Goal: Task Accomplishment & Management: Use online tool/utility

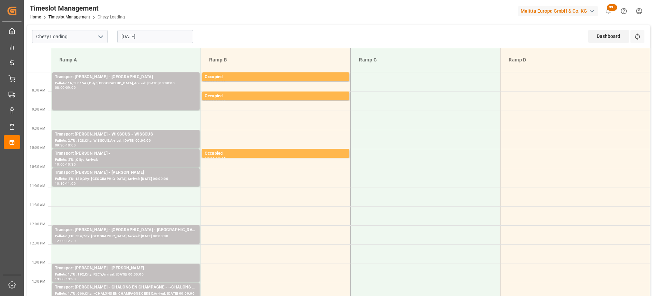
scroll to position [34, 0]
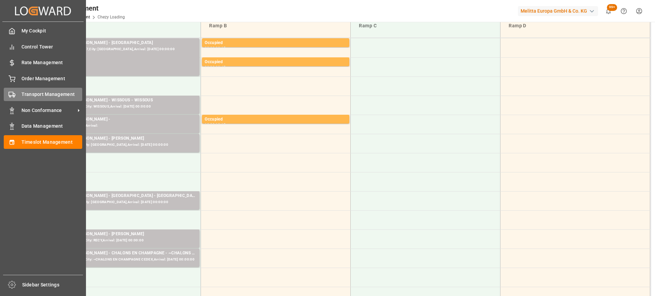
click at [22, 95] on span "Transport Management" at bounding box center [51, 94] width 61 height 7
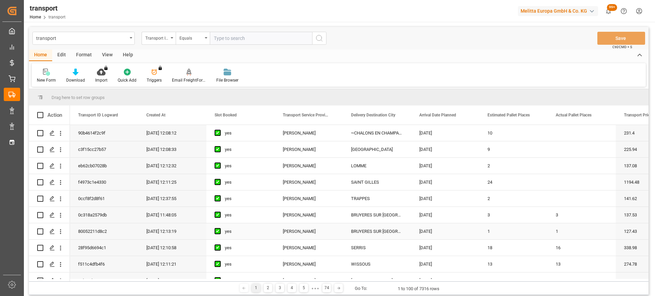
scroll to position [171, 0]
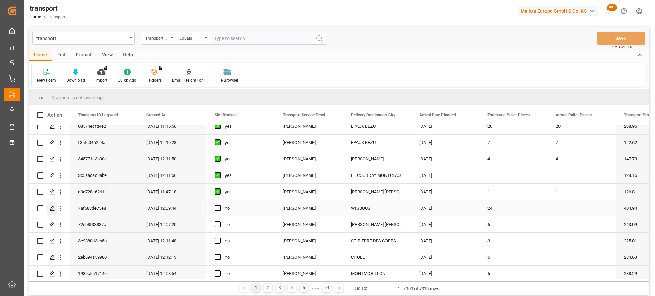
click at [53, 207] on icon "Press SPACE to select this row." at bounding box center [51, 207] width 5 height 5
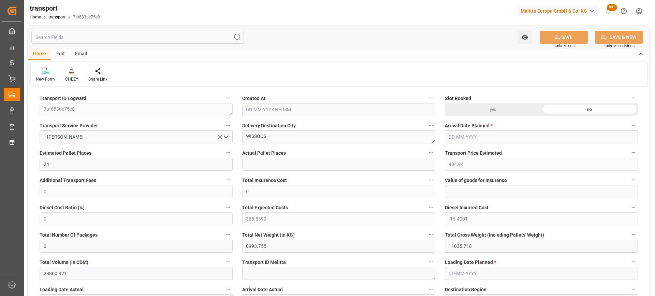
type input "12-08-2025 12:09"
type input "[DATE]"
drag, startPoint x: 204, startPoint y: 138, endPoint x: 260, endPoint y: 140, distance: 56.7
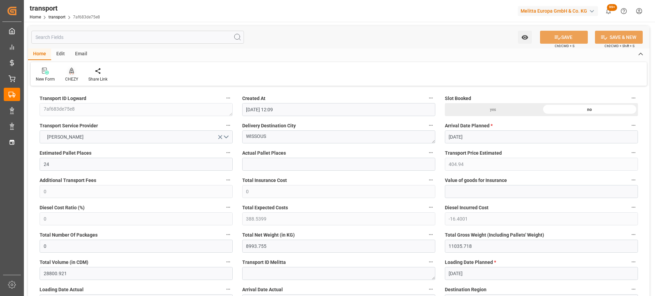
click at [69, 72] on icon at bounding box center [71, 71] width 5 height 6
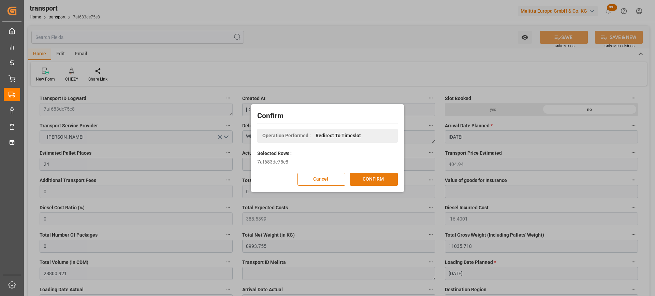
click at [390, 179] on button "CONFIRM" at bounding box center [374, 179] width 48 height 13
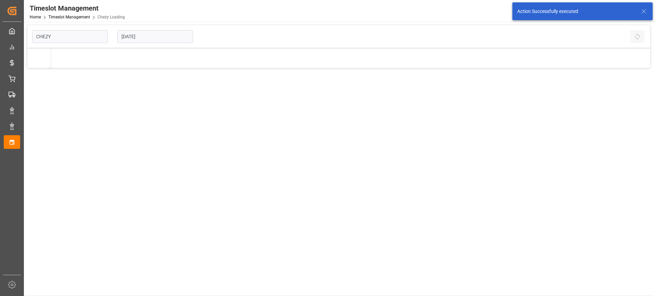
type input "Chezy Loading"
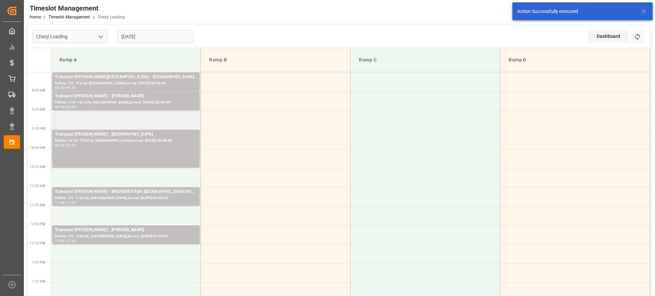
click at [136, 122] on td at bounding box center [126, 120] width 150 height 19
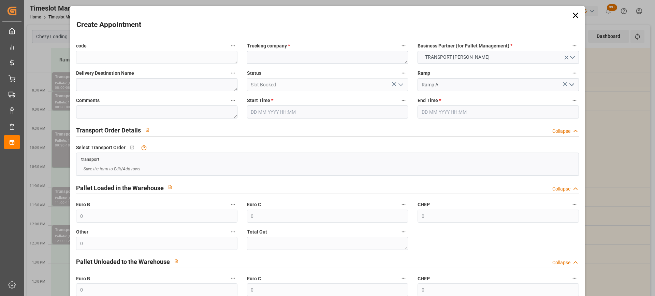
type input "19-08-2025 09:00"
type input "19-08-2025 10:00"
paste textarea "WISSOUS"
type textarea "WISSOUS"
click at [486, 115] on input "19-08-2025 10:00" at bounding box center [498, 111] width 161 height 13
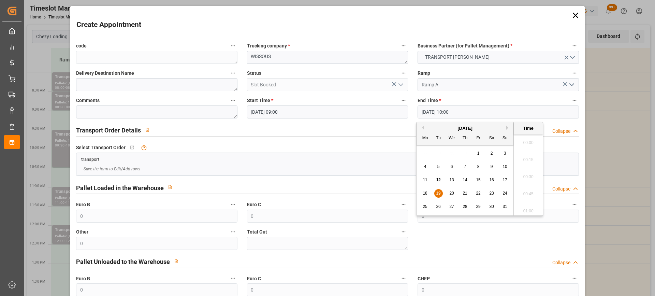
scroll to position [651, 0]
drag, startPoint x: 439, startPoint y: 192, endPoint x: 505, endPoint y: 185, distance: 66.6
click at [440, 192] on span "19" at bounding box center [438, 193] width 4 height 5
click at [532, 141] on li "09:30" at bounding box center [528, 140] width 29 height 17
type input "19-08-2025 09:30"
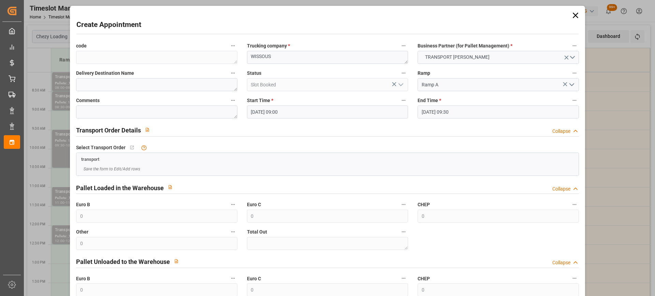
scroll to position [67, 0]
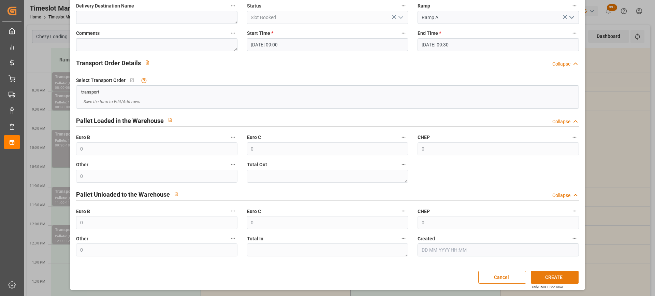
click at [558, 277] on button "CREATE" at bounding box center [555, 277] width 48 height 13
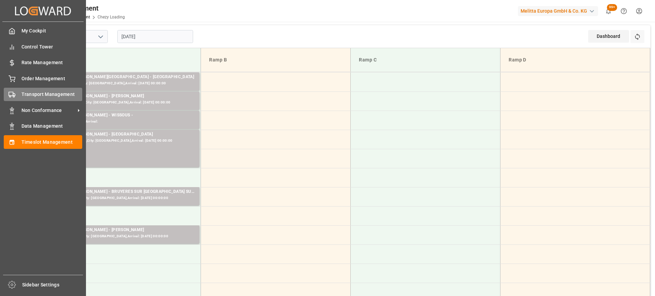
click at [38, 96] on span "Transport Management" at bounding box center [51, 94] width 61 height 7
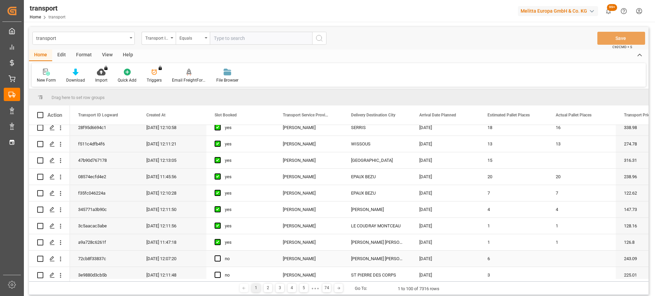
scroll to position [205, 0]
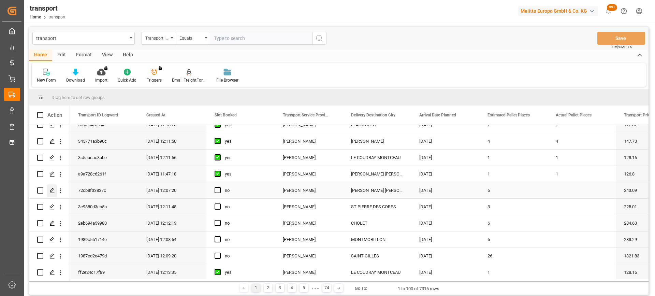
click at [54, 193] on div "Press SPACE to select this row." at bounding box center [52, 190] width 10 height 13
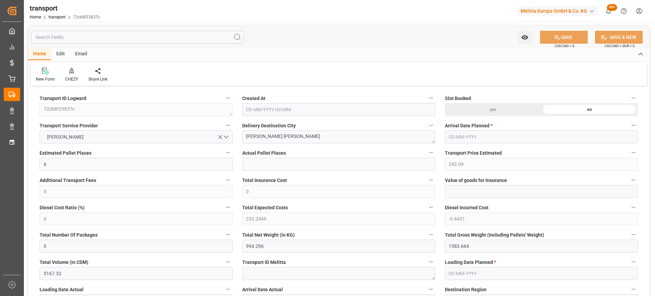
type input "12-08-2025 12:07"
type input "[DATE]"
drag, startPoint x: 303, startPoint y: 140, endPoint x: 195, endPoint y: 141, distance: 108.2
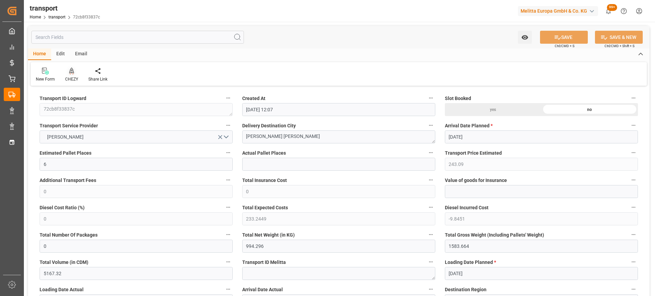
click at [73, 73] on icon at bounding box center [71, 71] width 5 height 6
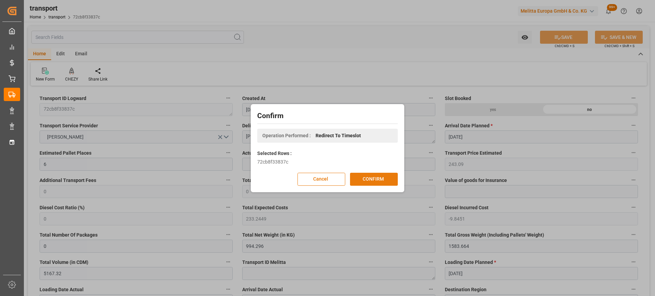
click at [370, 177] on button "CONFIRM" at bounding box center [374, 179] width 48 height 13
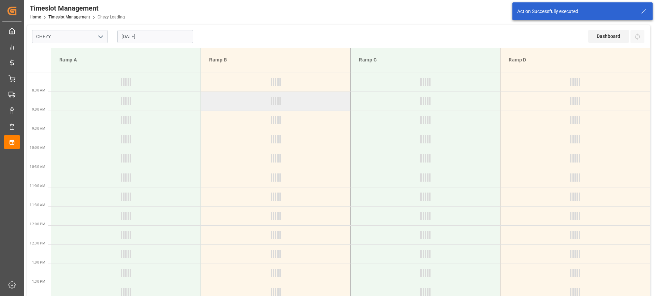
type input "Chezy Loading"
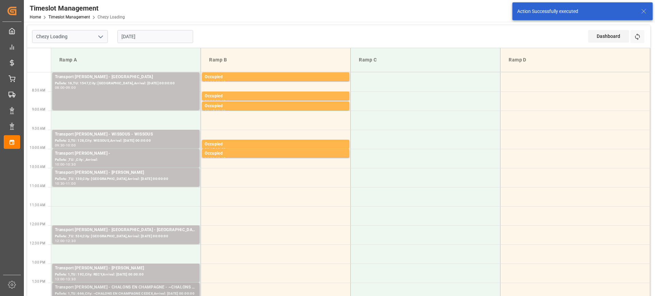
scroll to position [102, 0]
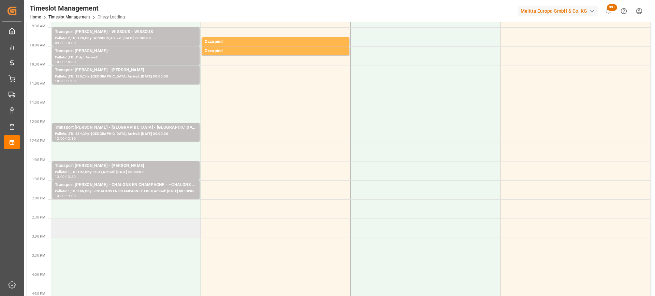
click at [160, 230] on td at bounding box center [126, 227] width 150 height 19
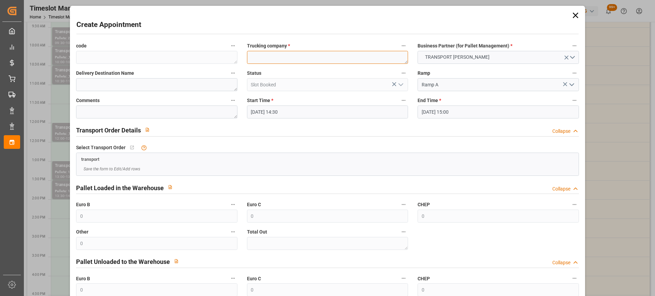
paste textarea "[PERSON_NAME] [PERSON_NAME]"
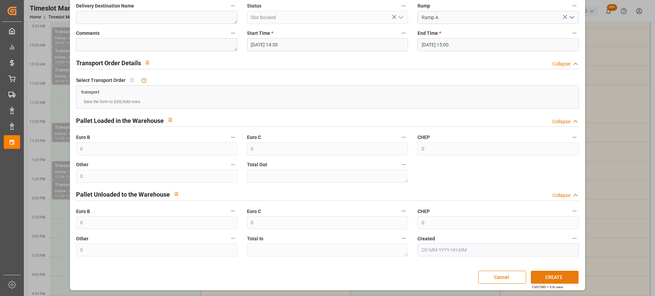
type textarea "[PERSON_NAME] [PERSON_NAME]"
click at [548, 277] on button "CREATE" at bounding box center [555, 277] width 48 height 13
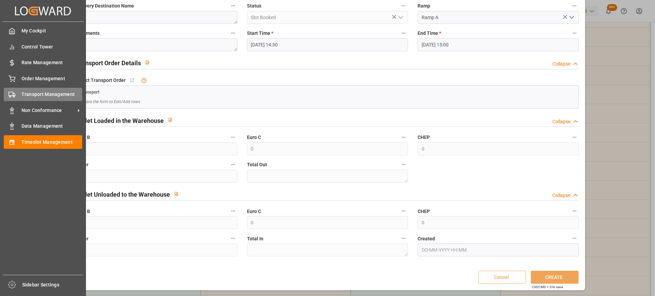
click at [16, 94] on div "Transport Management Transport Management" at bounding box center [43, 94] width 78 height 13
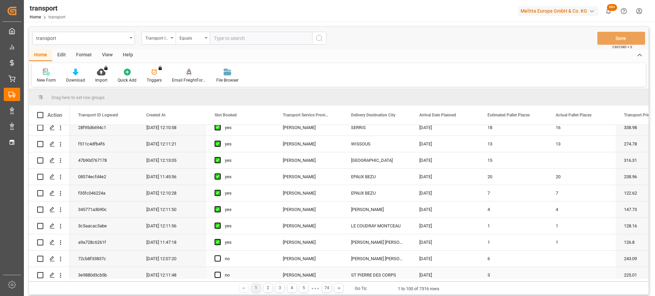
scroll to position [171, 0]
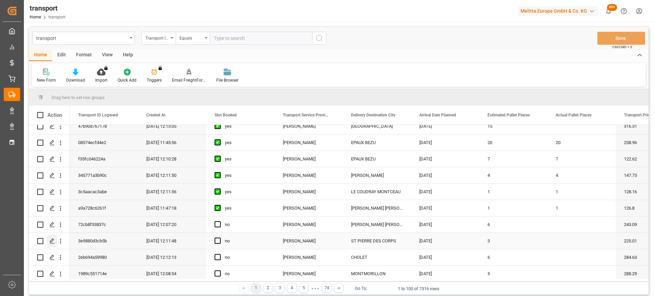
click at [55, 240] on div "Press SPACE to select this row." at bounding box center [52, 241] width 10 height 13
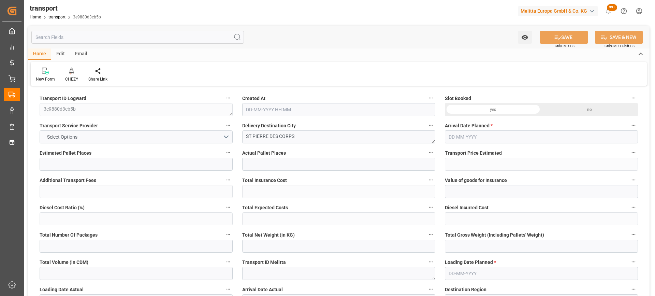
type input "3"
type input "225.01"
type input "0"
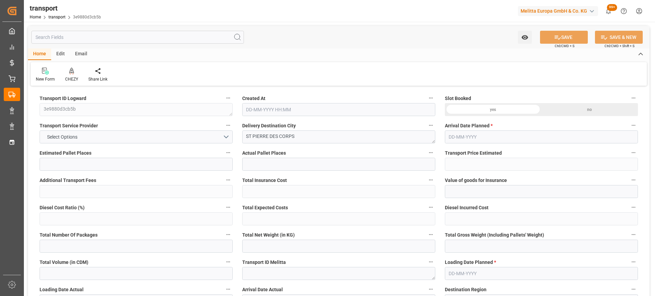
type input "215.8971"
type input "-9.1129"
type input "0"
type input "314.688"
type input "637.252"
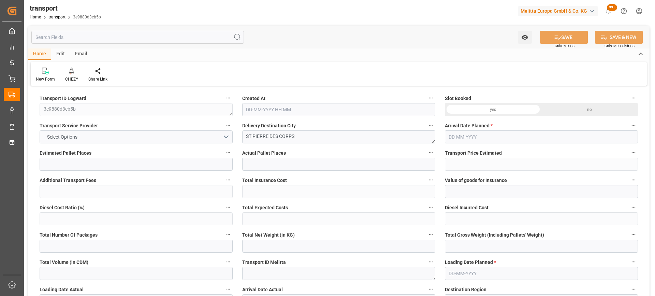
type input "2586"
type input "37"
type input "0"
type input "132"
type input "4"
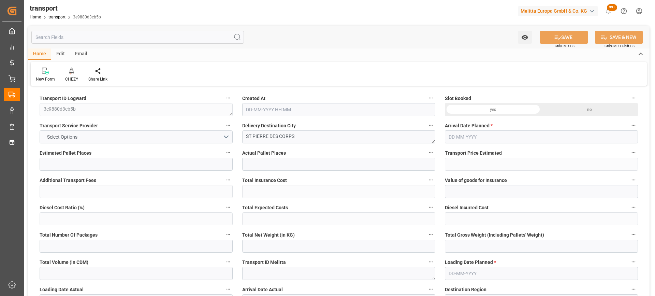
type input "101"
type input "529.548"
type input "0"
type input "4710.8598"
type input "0"
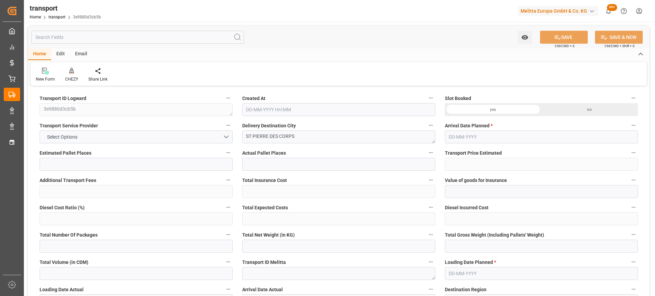
type input "0"
type input "21"
type input "35"
type input "12-08-2025 12:11"
type input "[DATE]"
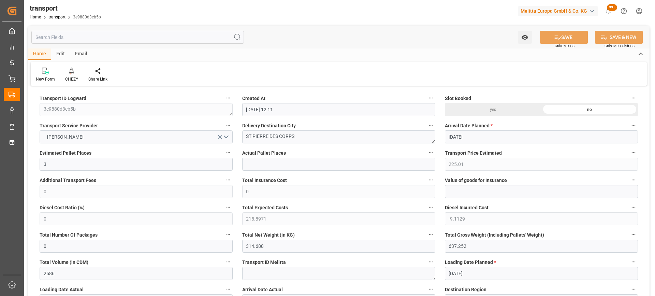
type input "[DATE]"
drag, startPoint x: 299, startPoint y: 142, endPoint x: 181, endPoint y: 142, distance: 118.1
click at [70, 72] on icon at bounding box center [71, 71] width 5 height 7
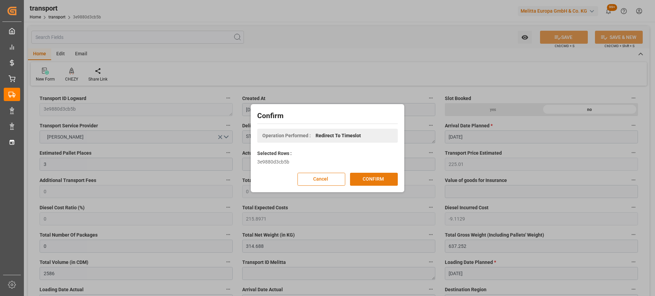
click at [371, 180] on button "CONFIRM" at bounding box center [374, 179] width 48 height 13
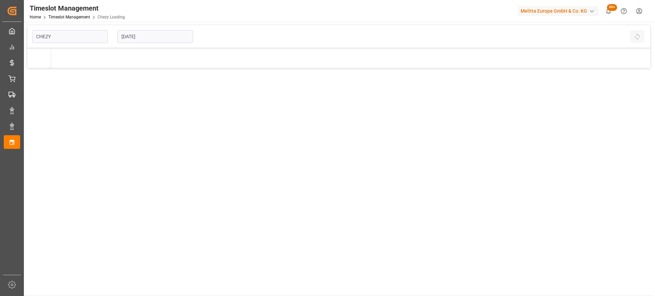
type input "Chezy Loading"
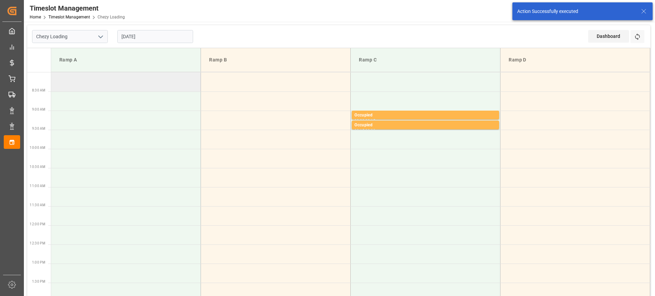
click at [141, 84] on td at bounding box center [126, 81] width 150 height 19
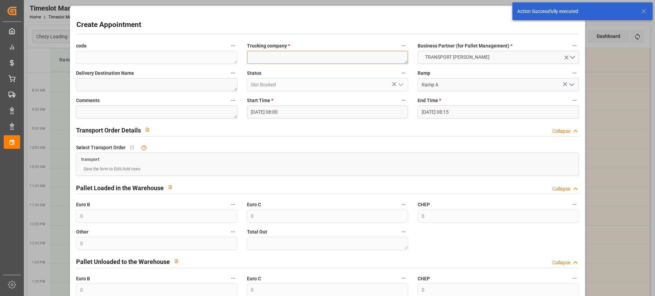
paste textarea "ST PIERRE DES CORPS"
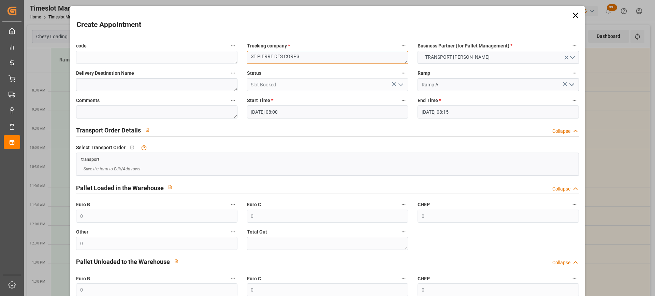
type textarea "ST PIERRE DES CORPS"
click at [485, 114] on input "20-08-2025 08:15" at bounding box center [498, 111] width 161 height 13
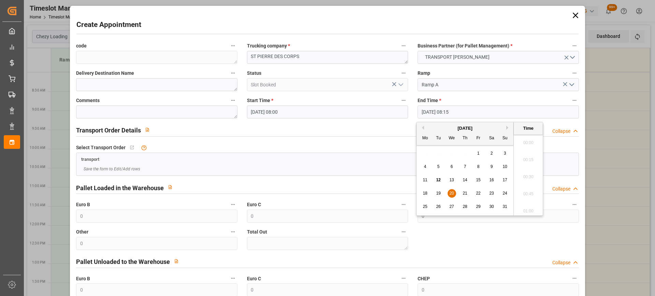
scroll to position [531, 0]
click at [451, 192] on span "20" at bounding box center [451, 193] width 4 height 5
click at [527, 189] on li "08:30" at bounding box center [528, 191] width 29 height 17
type input "20-08-2025 08:30"
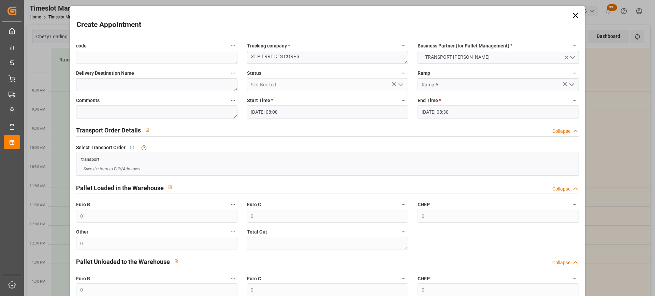
scroll to position [67, 0]
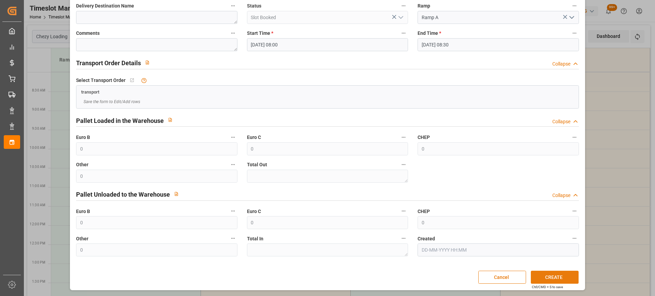
click at [556, 280] on button "CREATE" at bounding box center [555, 277] width 48 height 13
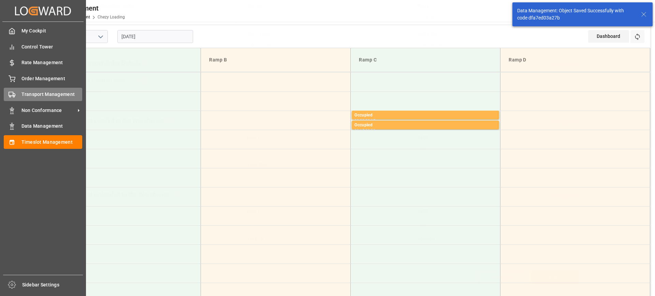
click at [20, 93] on div "Transport Management Transport Management" at bounding box center [43, 94] width 78 height 13
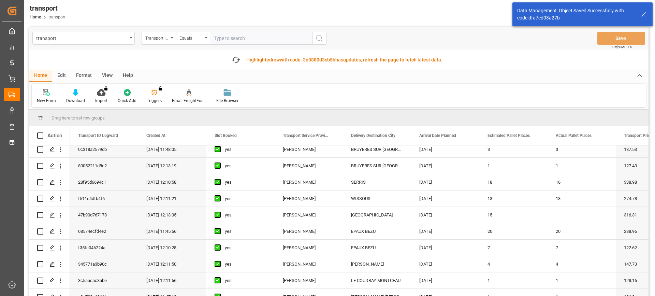
scroll to position [205, 0]
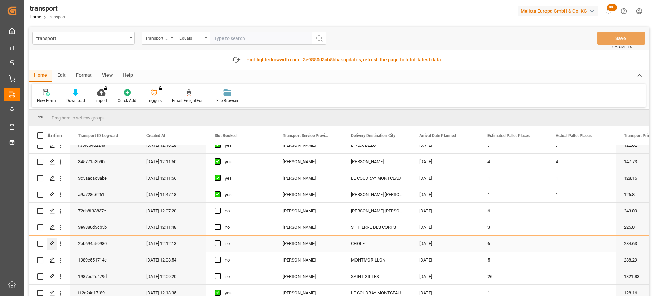
click at [50, 247] on div "Press SPACE to select this row." at bounding box center [52, 243] width 10 height 13
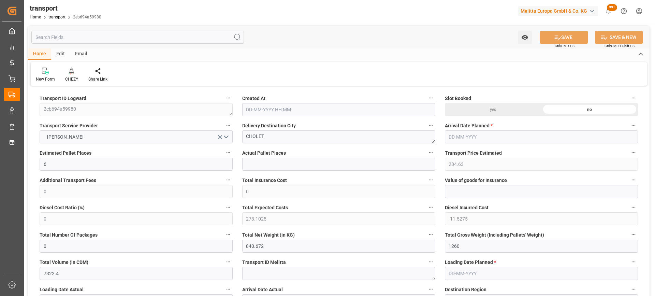
type input "12-08-2025 12:12"
type input "[DATE]"
click at [71, 72] on icon at bounding box center [71, 71] width 5 height 6
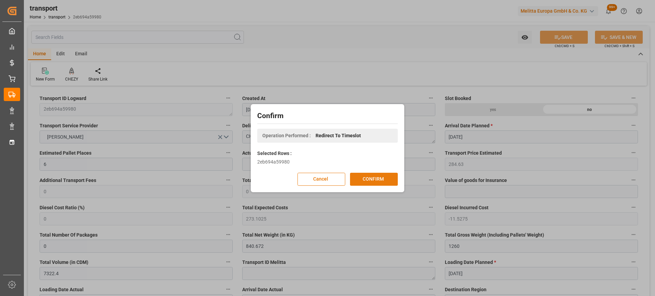
click at [389, 174] on button "CONFIRM" at bounding box center [374, 179] width 48 height 13
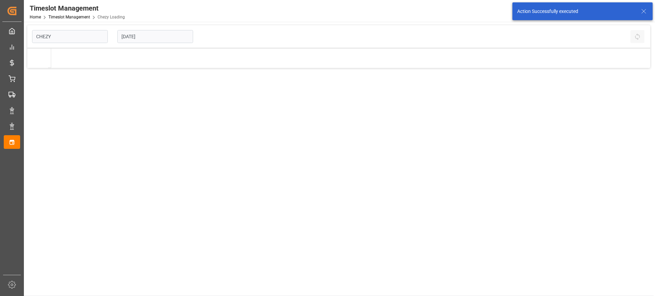
type input "Chezy Loading"
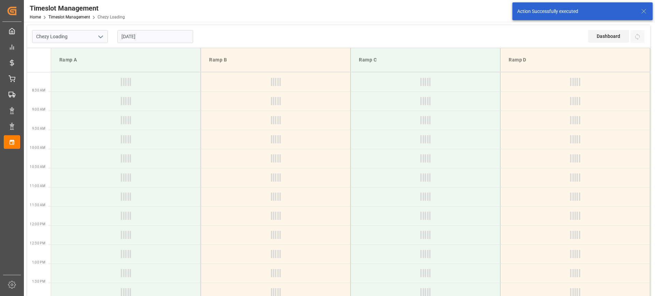
click at [170, 38] on input "[DATE]" at bounding box center [155, 36] width 76 height 13
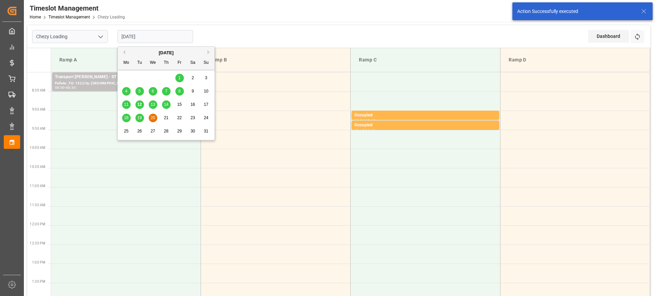
click at [166, 105] on span "14" at bounding box center [166, 104] width 4 height 5
type input "[DATE]"
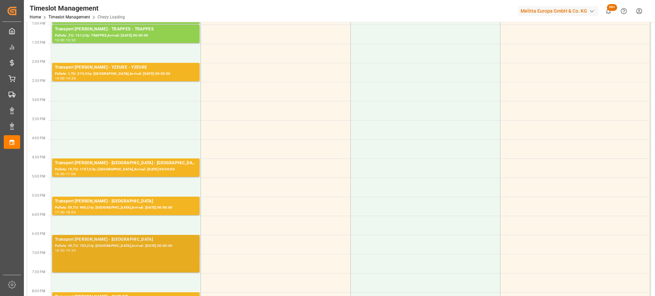
scroll to position [307, 0]
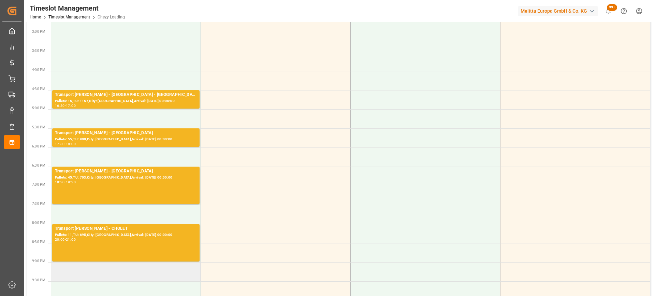
click at [145, 271] on td at bounding box center [126, 271] width 150 height 19
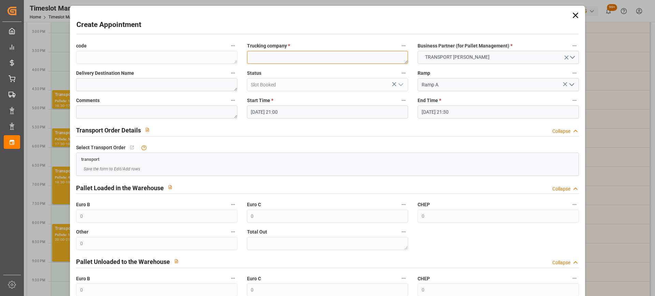
paste textarea "CHOLET"
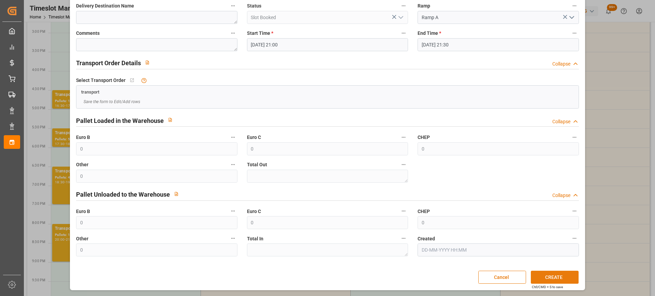
type textarea "CHOLET"
click at [567, 278] on button "CREATE" at bounding box center [555, 277] width 48 height 13
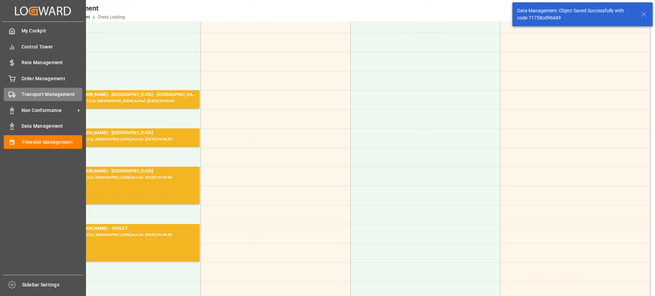
click at [19, 93] on div "Transport Management Transport Management" at bounding box center [43, 94] width 78 height 13
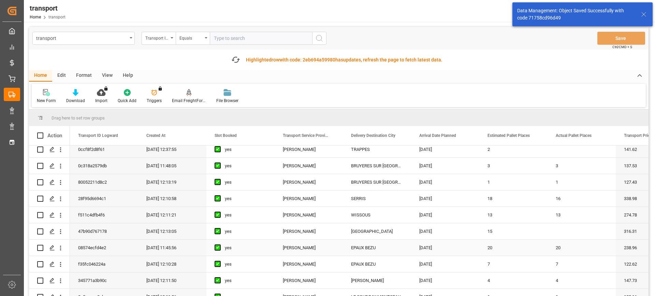
scroll to position [205, 0]
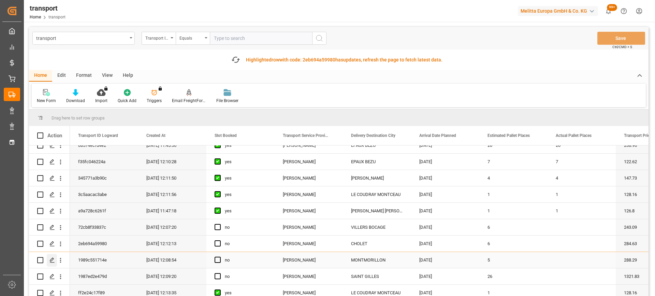
click at [51, 260] on icon "Press SPACE to select this row." at bounding box center [51, 259] width 5 height 5
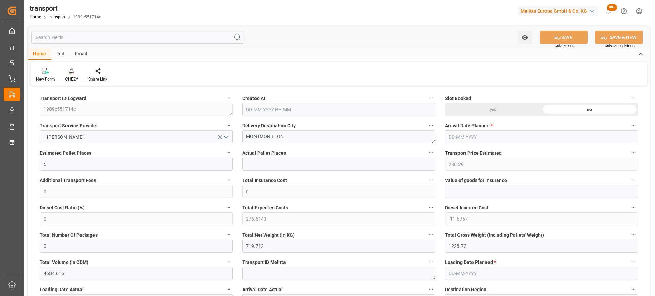
type input "12-08-2025 12:08"
type input "19-08-2025"
type input "[DATE]"
drag, startPoint x: 291, startPoint y: 137, endPoint x: 245, endPoint y: 167, distance: 55.1
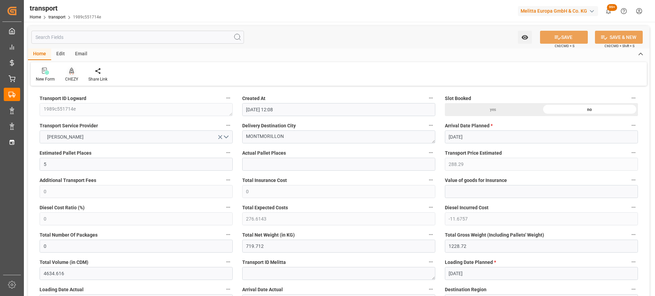
click at [72, 72] on icon at bounding box center [71, 71] width 5 height 6
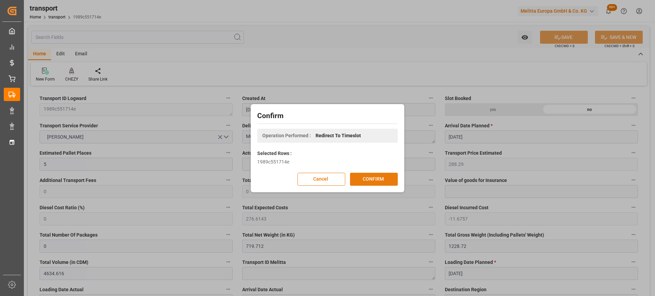
click at [363, 177] on button "CONFIRM" at bounding box center [374, 179] width 48 height 13
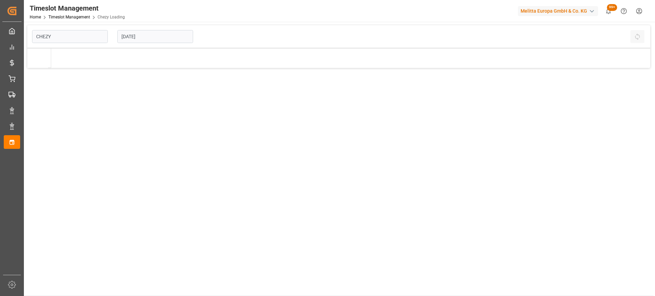
type input "Chezy Loading"
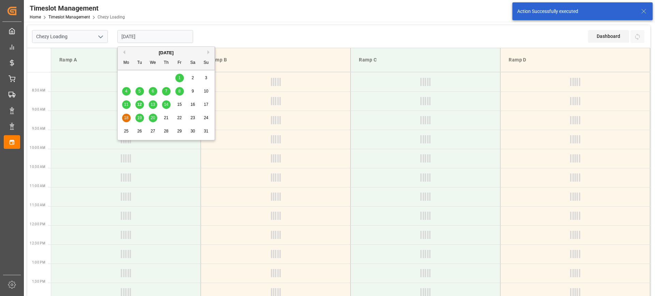
click at [168, 35] on input "[DATE]" at bounding box center [155, 36] width 76 height 13
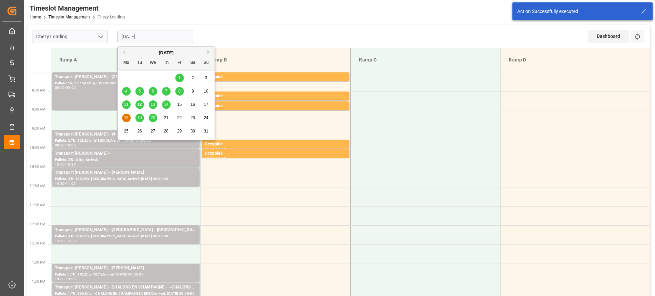
click at [167, 104] on span "14" at bounding box center [166, 104] width 4 height 5
type input "[DATE]"
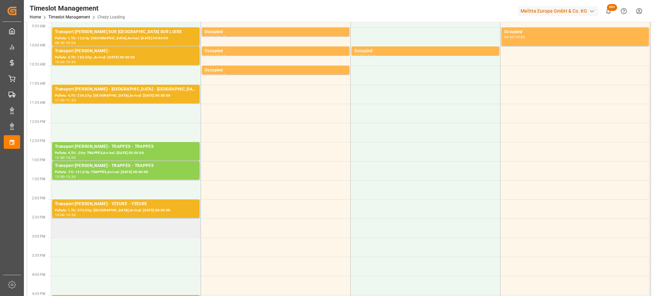
scroll to position [171, 0]
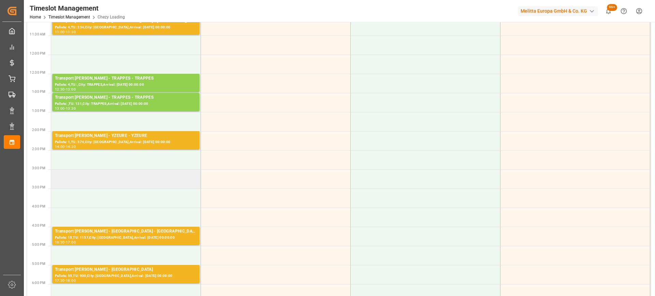
click at [131, 182] on td at bounding box center [126, 178] width 150 height 19
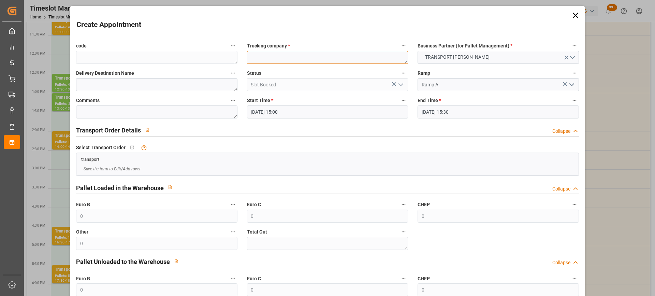
paste textarea "MONTMORILLON"
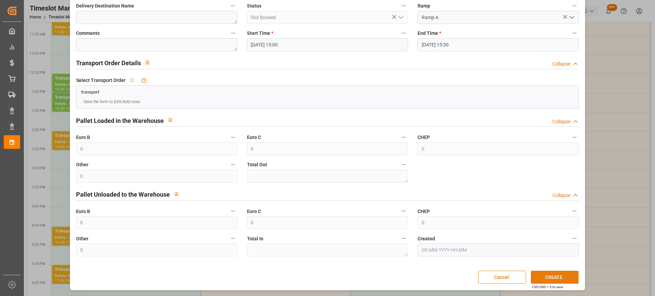
type textarea "MONTMORILLON"
click at [554, 273] on button "CREATE" at bounding box center [555, 277] width 48 height 13
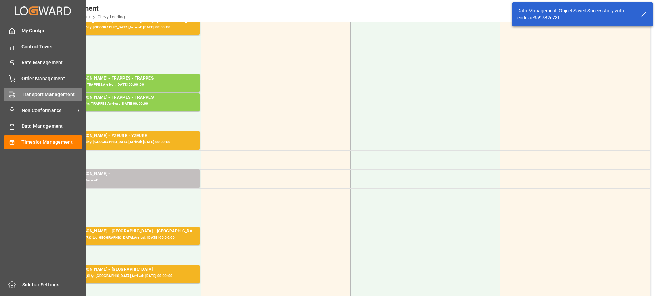
click at [19, 95] on div "Transport Management Transport Management" at bounding box center [43, 94] width 78 height 13
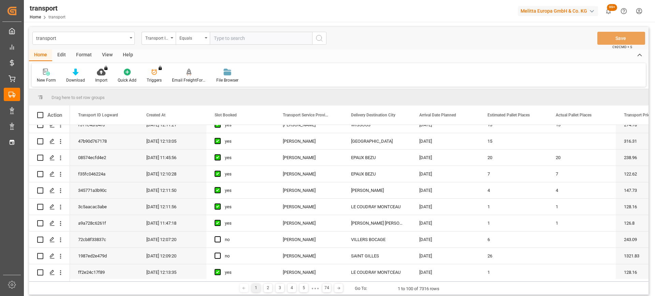
scroll to position [273, 0]
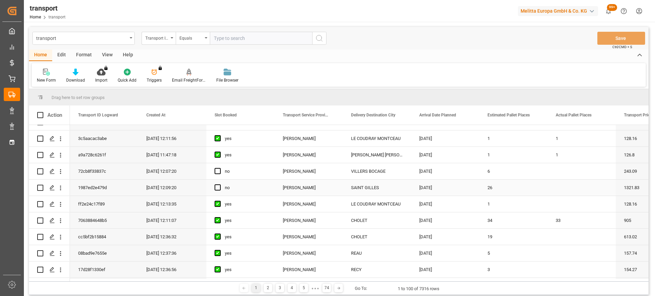
click at [46, 184] on div "Press SPACE to select this row." at bounding box center [49, 187] width 25 height 15
click at [49, 185] on icon "Press SPACE to select this row." at bounding box center [51, 187] width 5 height 5
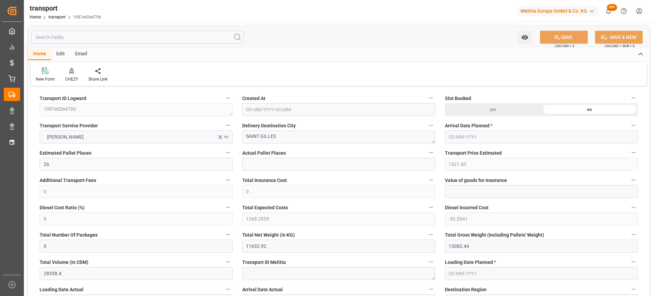
type input "12-08-2025 12:09"
type input "20-08-2025"
type input "[DATE]"
drag, startPoint x: 286, startPoint y: 133, endPoint x: 191, endPoint y: 147, distance: 95.3
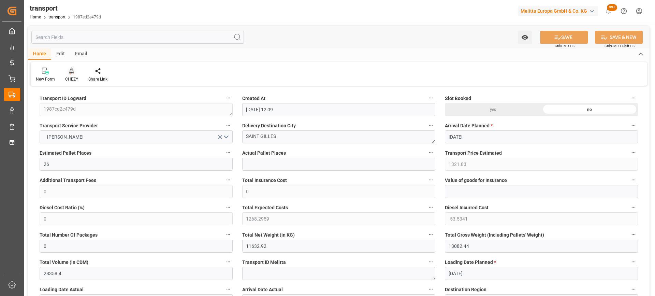
click at [74, 75] on div "CHEZY" at bounding box center [71, 74] width 23 height 15
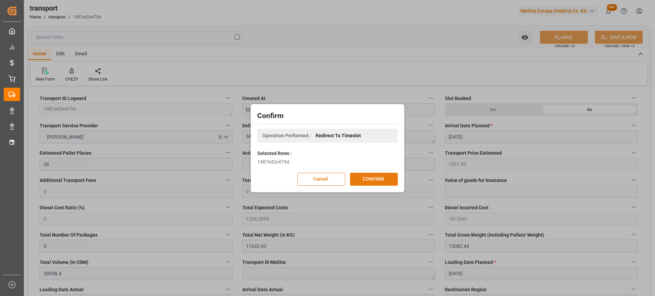
click at [365, 179] on button "CONFIRM" at bounding box center [374, 179] width 48 height 13
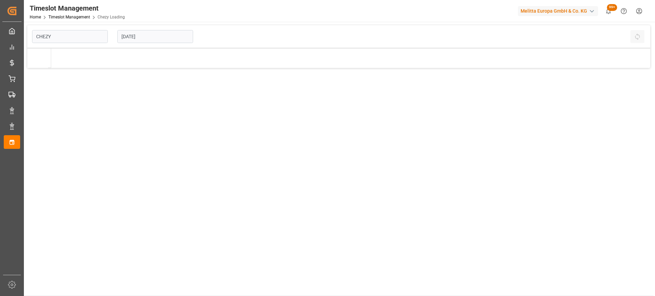
type input "Chezy Loading"
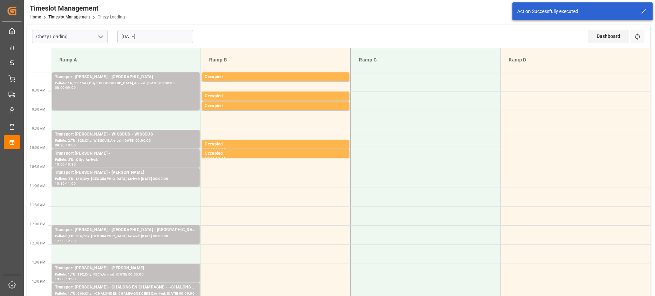
click at [160, 38] on input "[DATE]" at bounding box center [155, 36] width 76 height 13
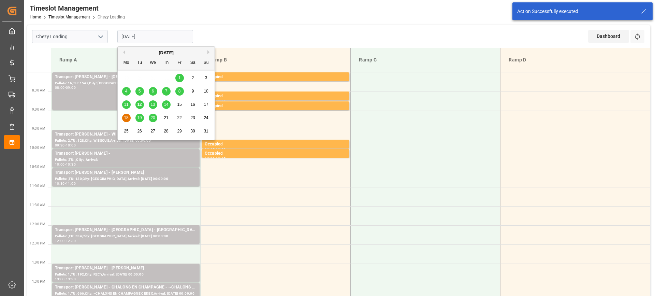
click at [150, 118] on span "20" at bounding box center [152, 117] width 4 height 5
type input "[DATE]"
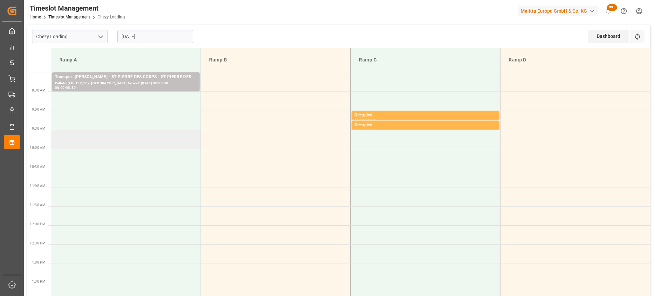
click at [125, 144] on td at bounding box center [126, 139] width 150 height 19
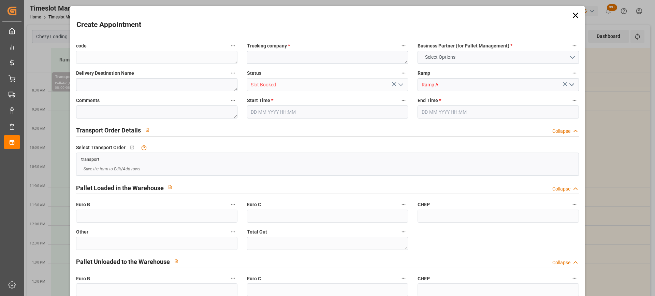
type input "0"
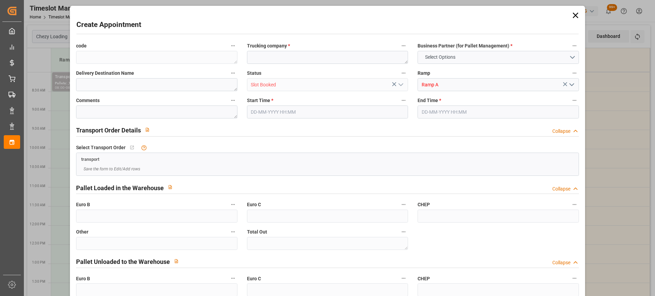
type input "0"
type input "20-08-2025 09:30"
type input "20-08-2025 10:30"
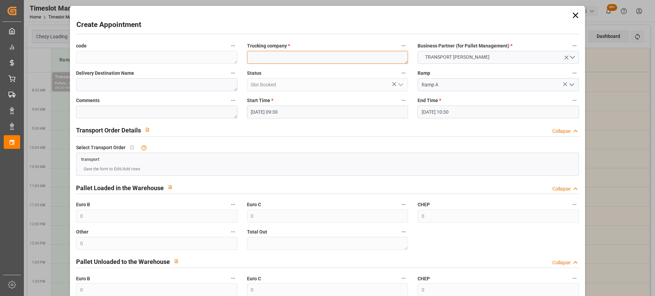
drag, startPoint x: 125, startPoint y: 144, endPoint x: 270, endPoint y: 56, distance: 169.5
paste textarea "SAINT GILLES"
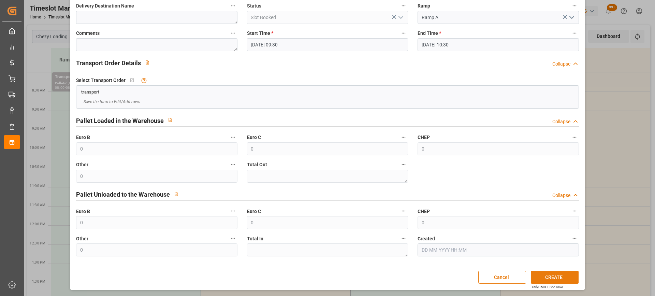
type textarea "SAINT GILLES"
click at [561, 276] on button "CREATE" at bounding box center [555, 277] width 48 height 13
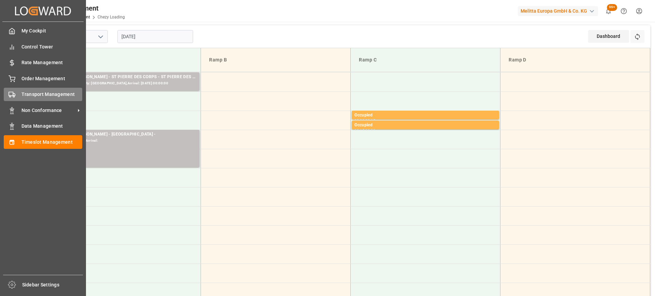
click at [19, 94] on div "Transport Management Transport Management" at bounding box center [43, 94] width 78 height 13
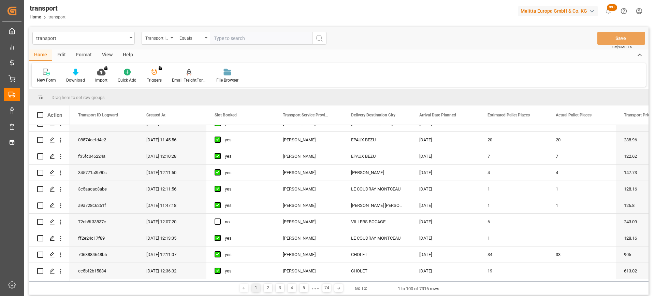
scroll to position [307, 0]
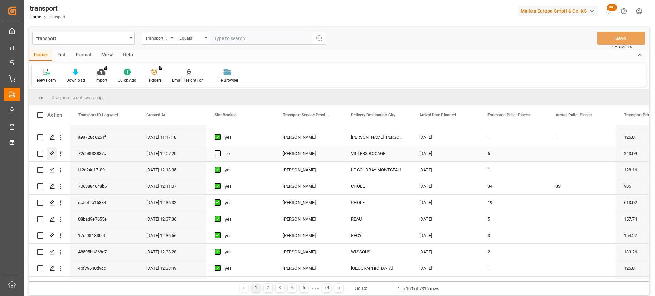
click at [53, 151] on icon "Press SPACE to select this row." at bounding box center [51, 153] width 5 height 5
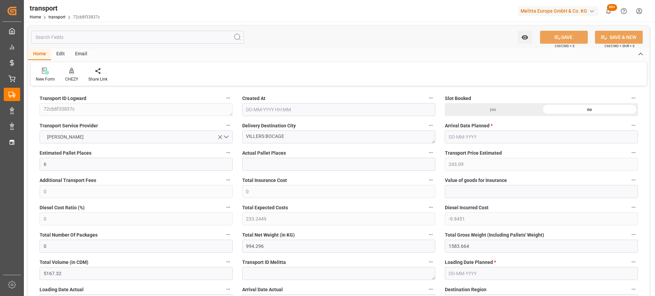
type input "12-08-2025 12:07"
type input "19-08-2025"
type input "[DATE]"
drag, startPoint x: 254, startPoint y: 141, endPoint x: 220, endPoint y: 142, distance: 34.1
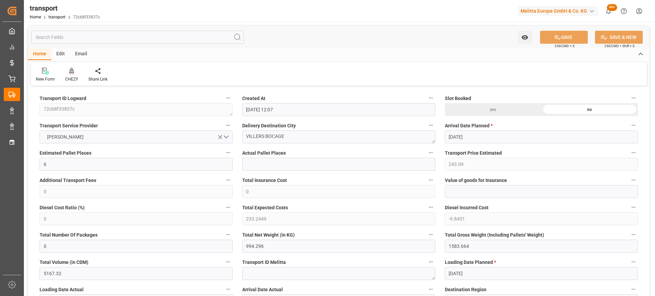
click at [72, 72] on icon at bounding box center [71, 71] width 5 height 7
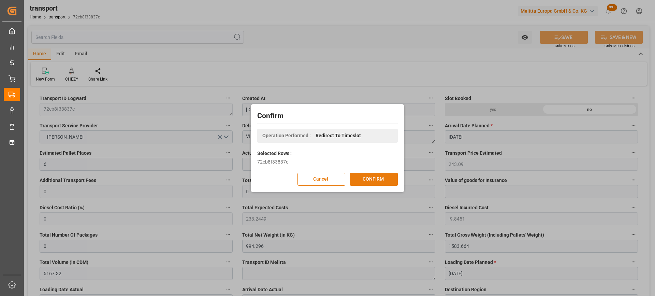
click at [381, 178] on button "CONFIRM" at bounding box center [374, 179] width 48 height 13
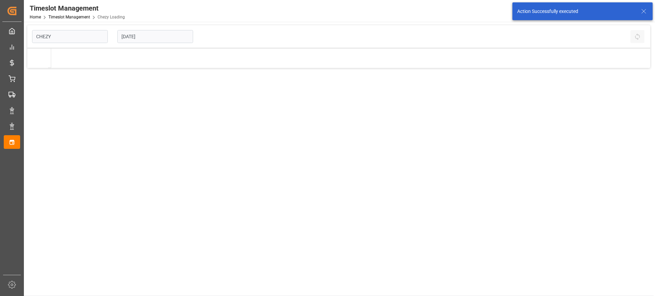
type input "Chezy Loading"
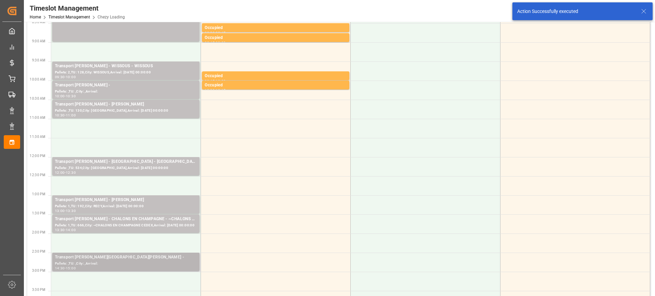
scroll to position [136, 0]
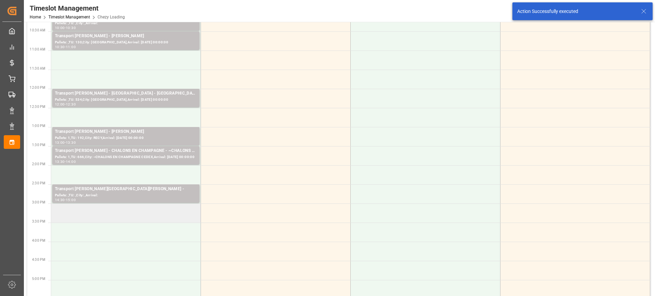
click at [140, 213] on td at bounding box center [126, 212] width 150 height 19
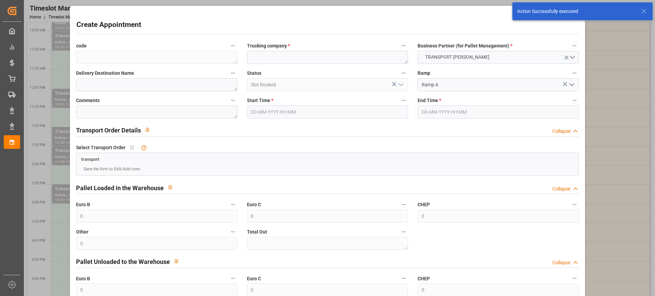
type input "[DATE] 15:00"
type input "[DATE] 15:30"
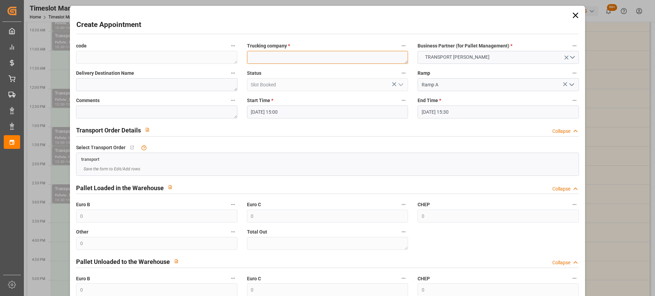
paste textarea "VILLERS BOCAGE"
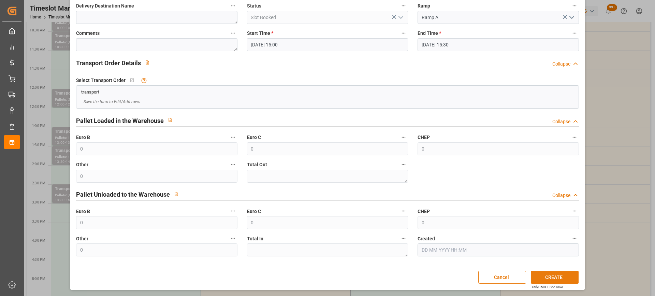
type textarea "VILLERS BOCAGE"
click at [555, 274] on button "CREATE" at bounding box center [555, 277] width 48 height 13
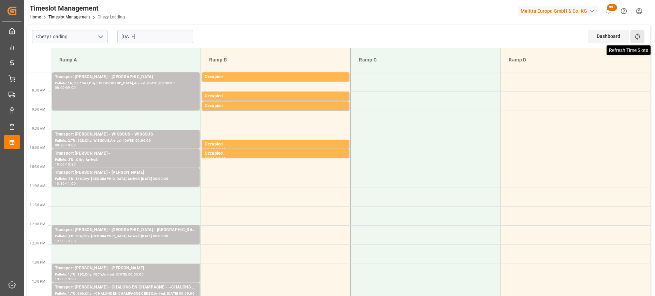
click at [637, 34] on icon at bounding box center [637, 36] width 5 height 6
